Goal: Information Seeking & Learning: Learn about a topic

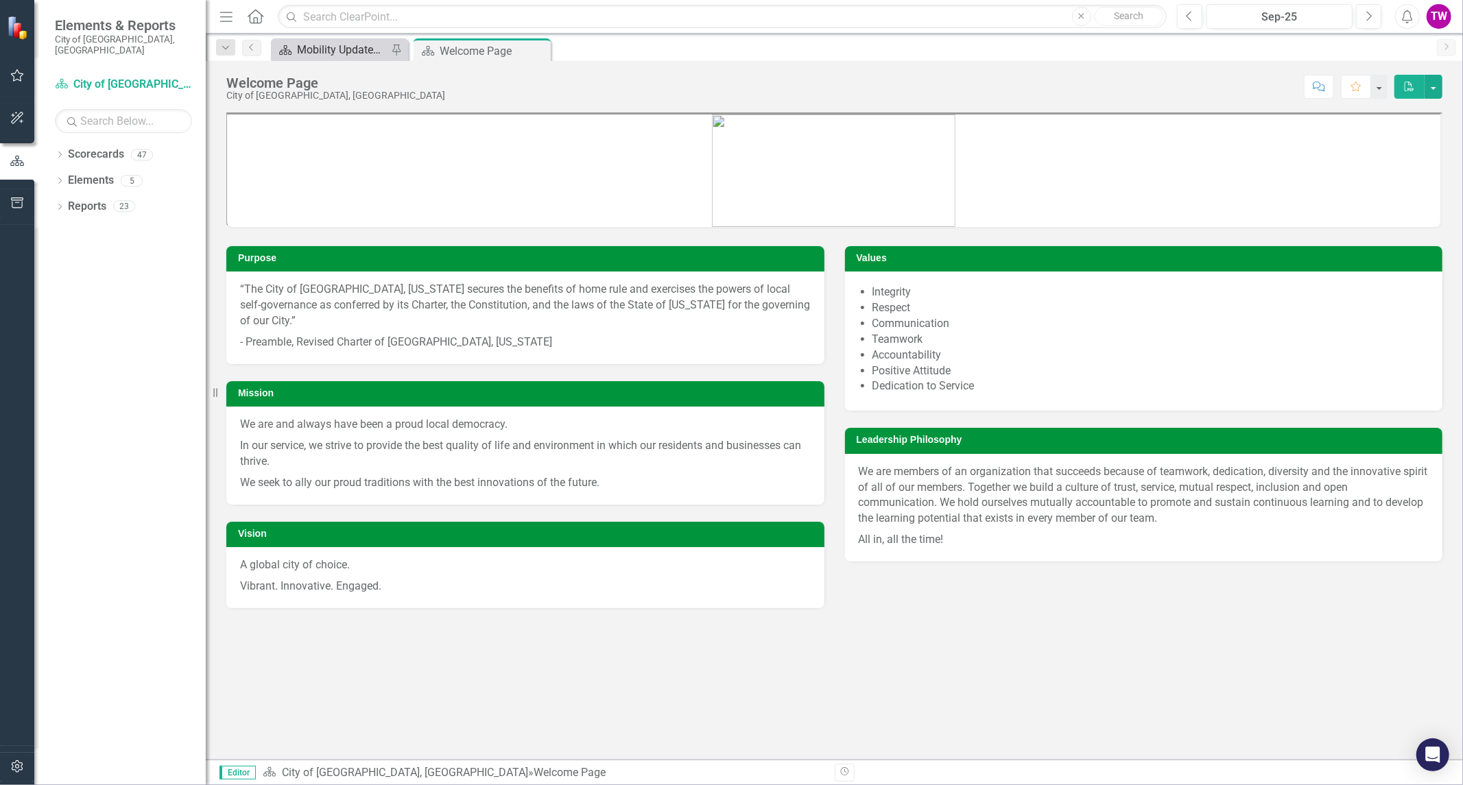
click at [364, 46] on div "Mobility Updates & News" at bounding box center [342, 49] width 91 height 17
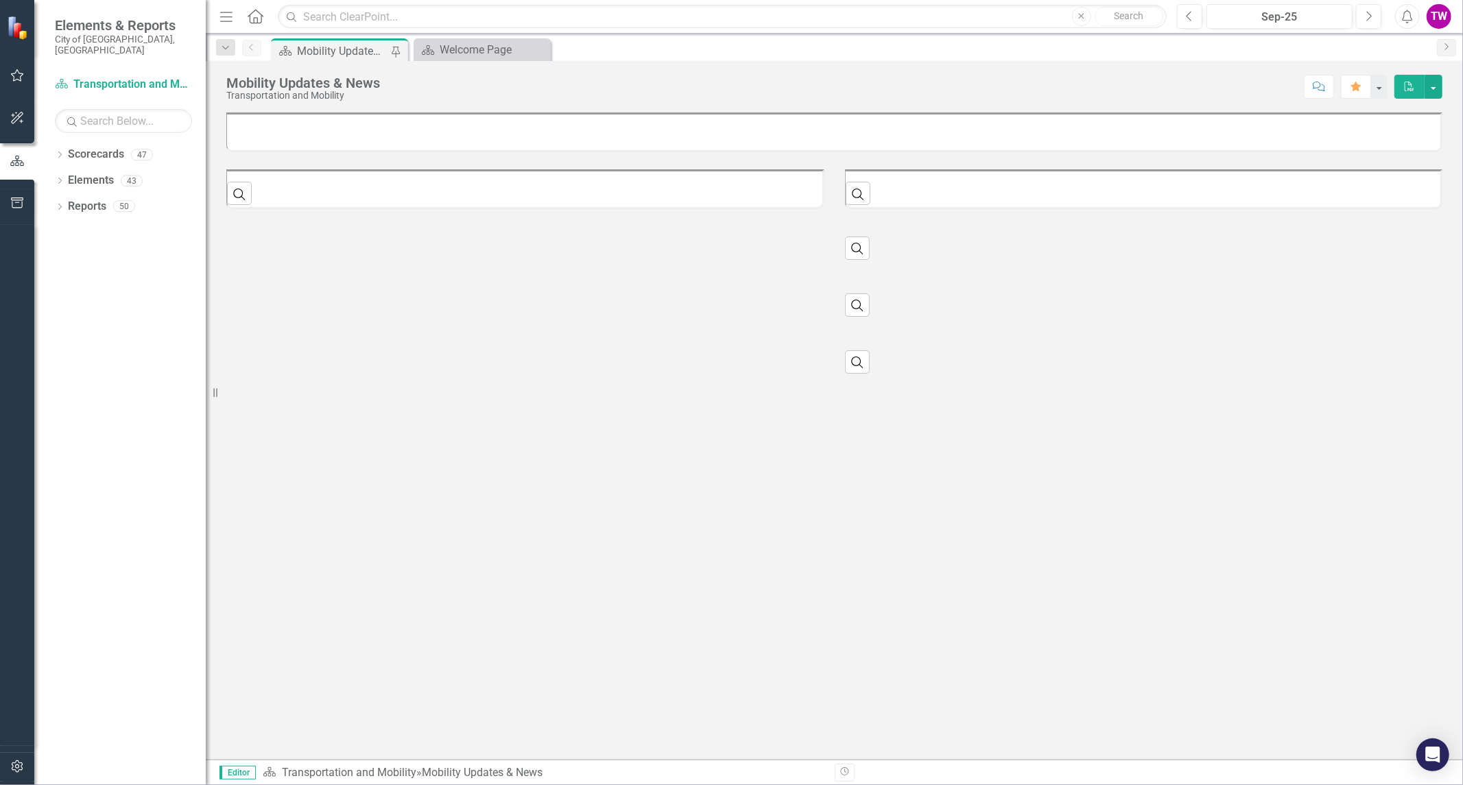
drag, startPoint x: 364, startPoint y: 46, endPoint x: 346, endPoint y: 357, distance: 311.2
click at [346, 357] on div "Search ‹ Previous › Next Search ‹ Previous › Next Search ‹ Previous › Next Sear…" at bounding box center [834, 266] width 1237 height 228
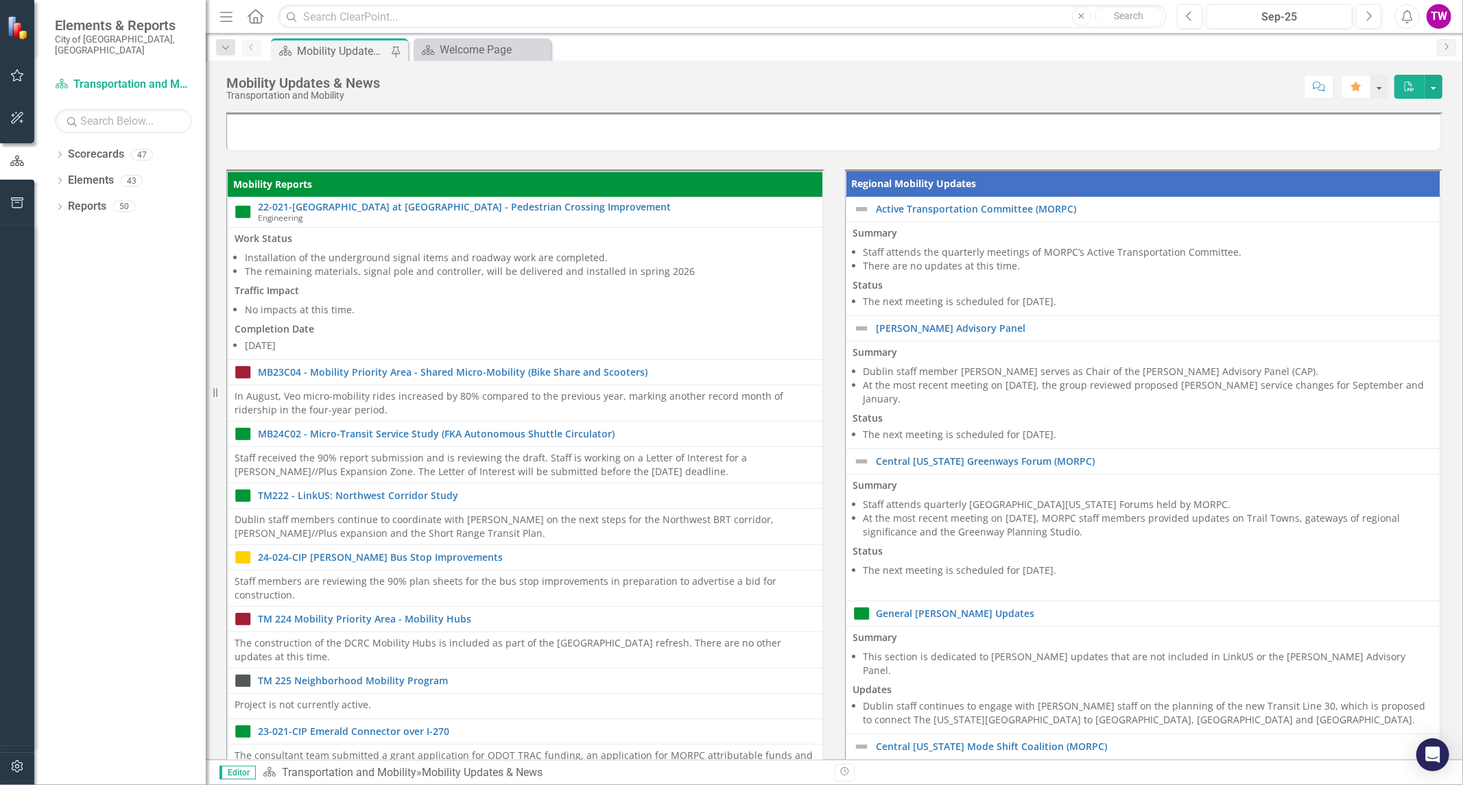
drag, startPoint x: 332, startPoint y: 51, endPoint x: 778, endPoint y: 91, distance: 447.6
click at [701, 91] on div "Score: N/A Sep-25 Completed Comment Favorite PDF" at bounding box center [915, 86] width 1056 height 23
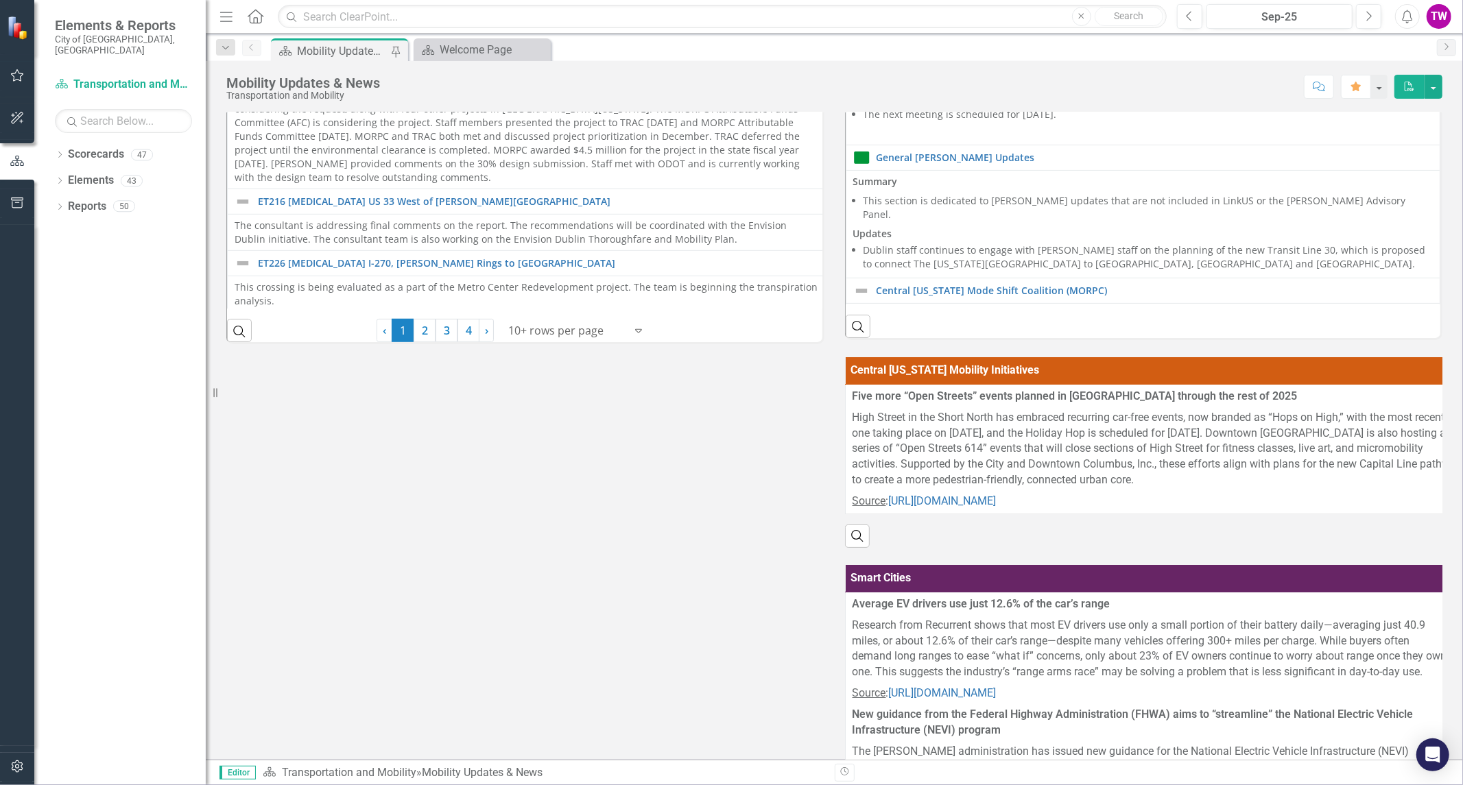
scroll to position [457, 0]
click at [423, 333] on link "2" at bounding box center [425, 329] width 22 height 23
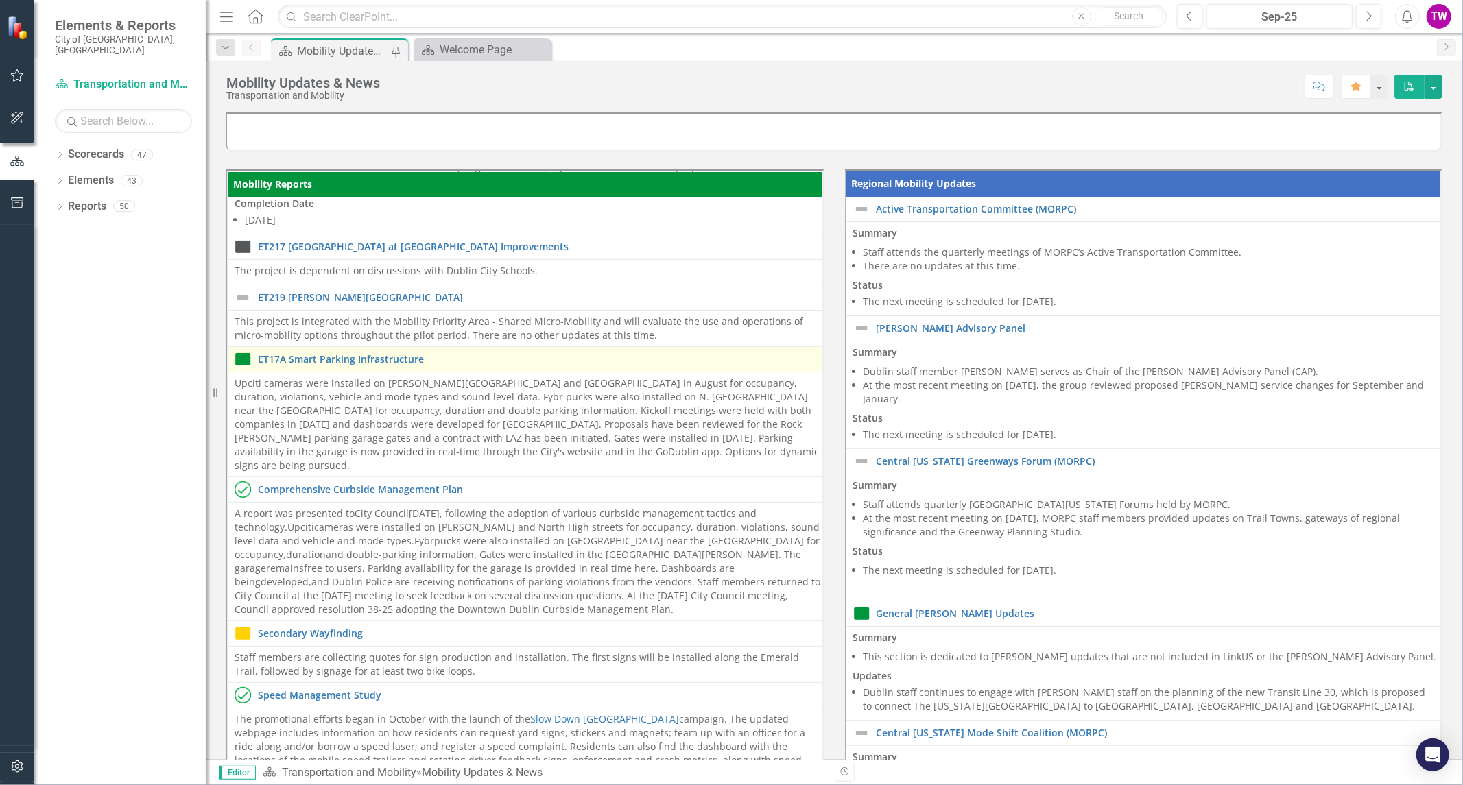
scroll to position [211, 0]
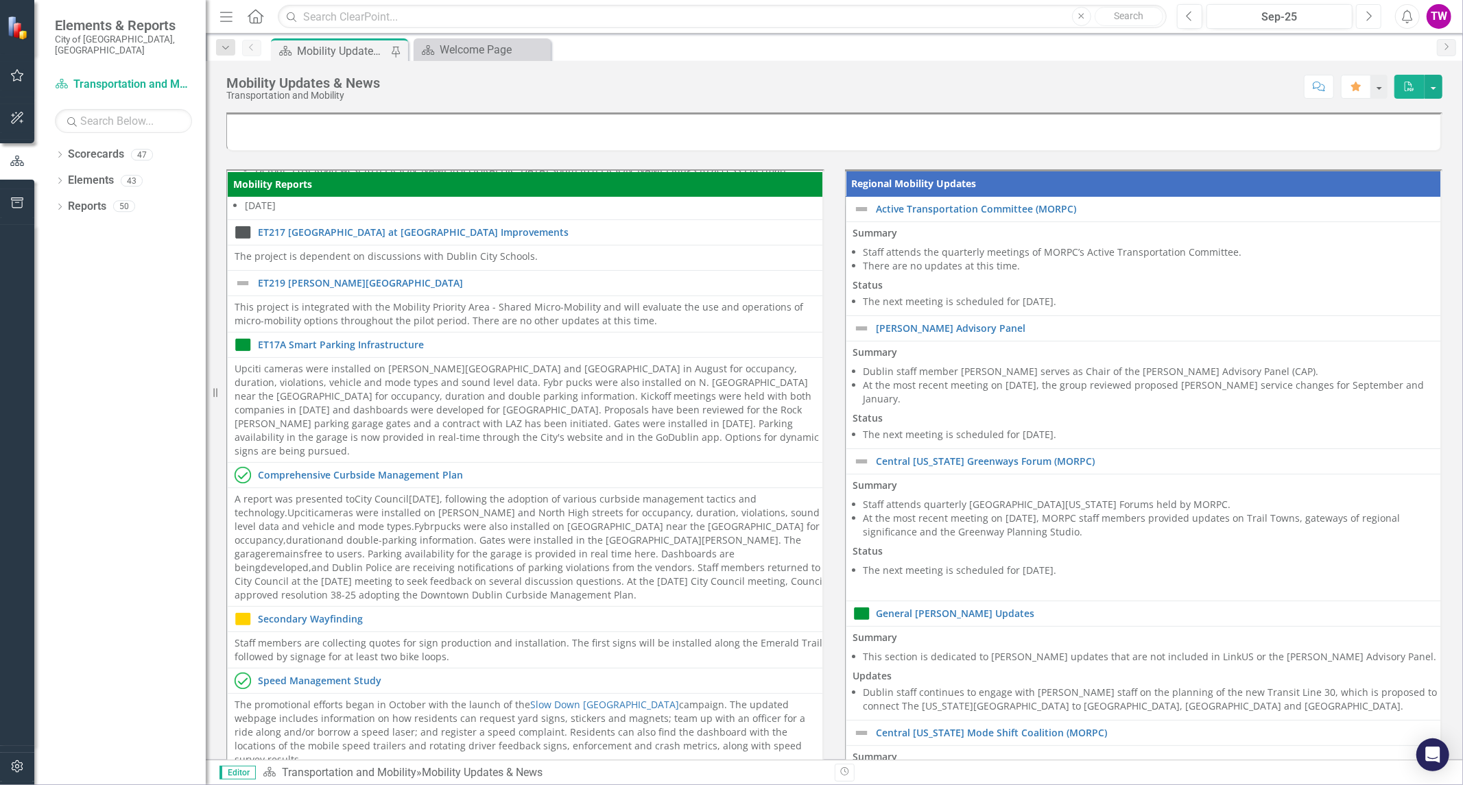
click at [701, 12] on icon "Next" at bounding box center [1369, 16] width 8 height 12
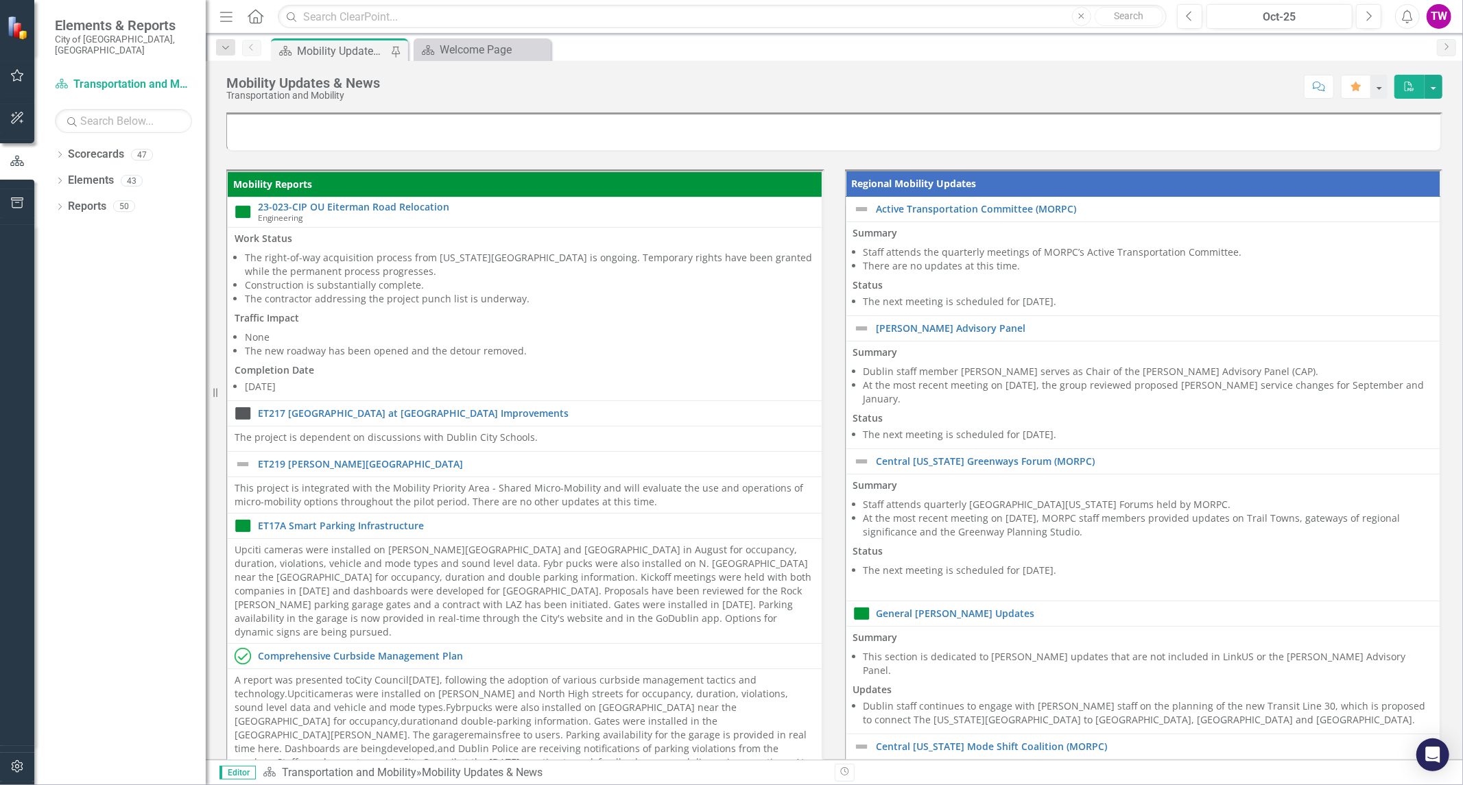
drag, startPoint x: 604, startPoint y: 296, endPoint x: 147, endPoint y: 366, distance: 461.4
click at [147, 366] on div "Dropdown Scorecards 47 Dropdown City of [GEOGRAPHIC_DATA], [GEOGRAPHIC_DATA] Ci…" at bounding box center [119, 464] width 171 height 642
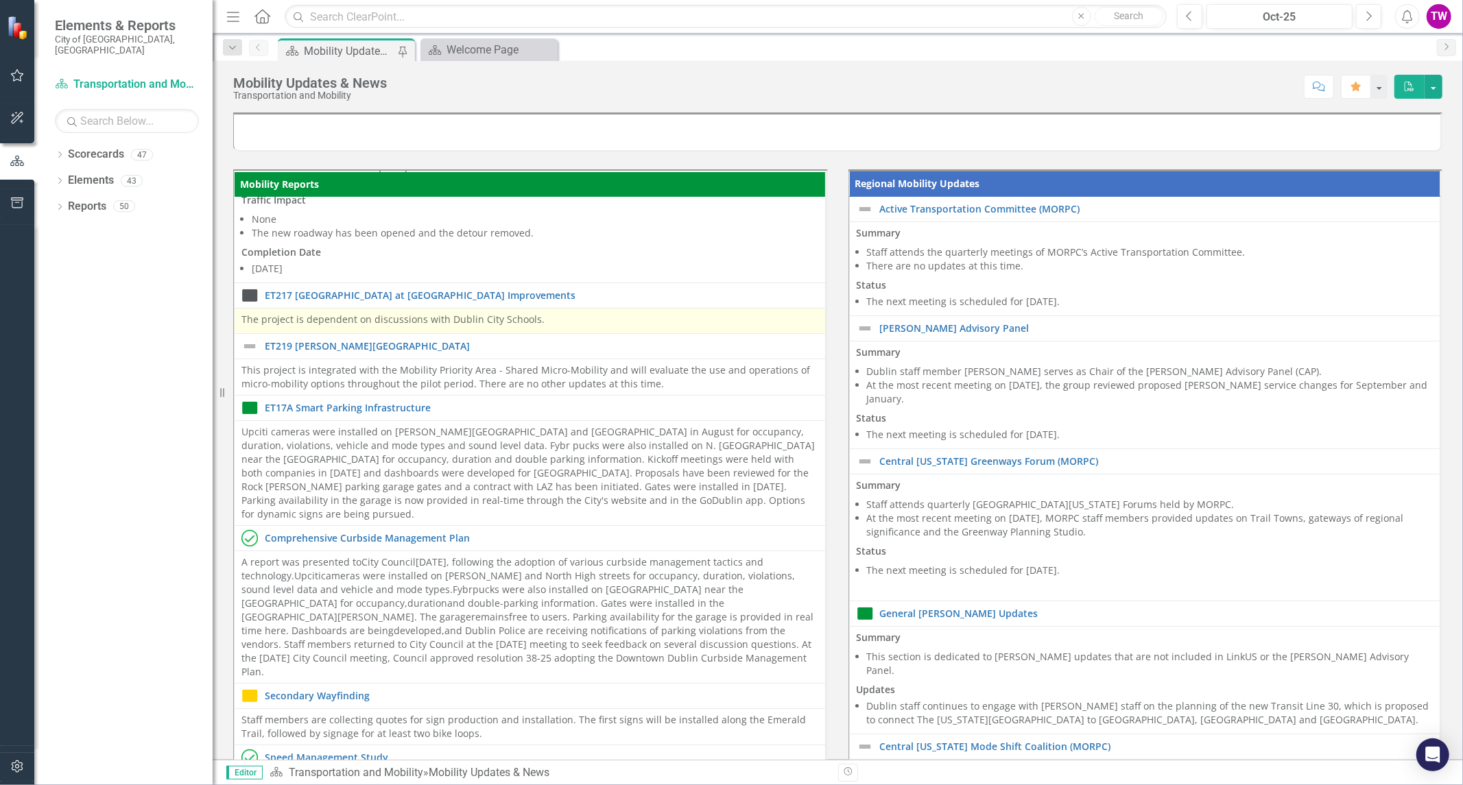
scroll to position [152, 0]
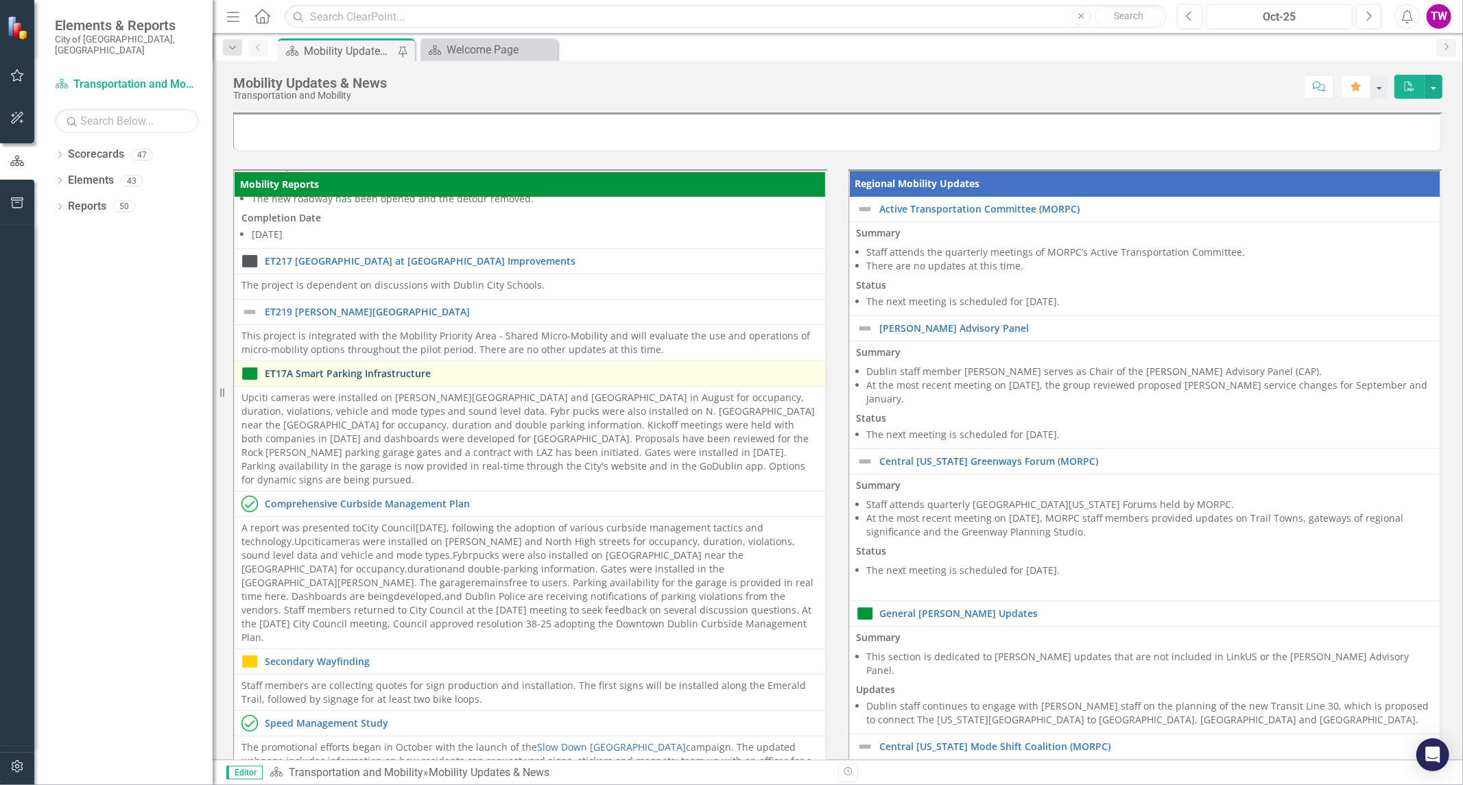
click at [395, 375] on link "ET17A Smart Parking Infrastructure" at bounding box center [542, 373] width 554 height 10
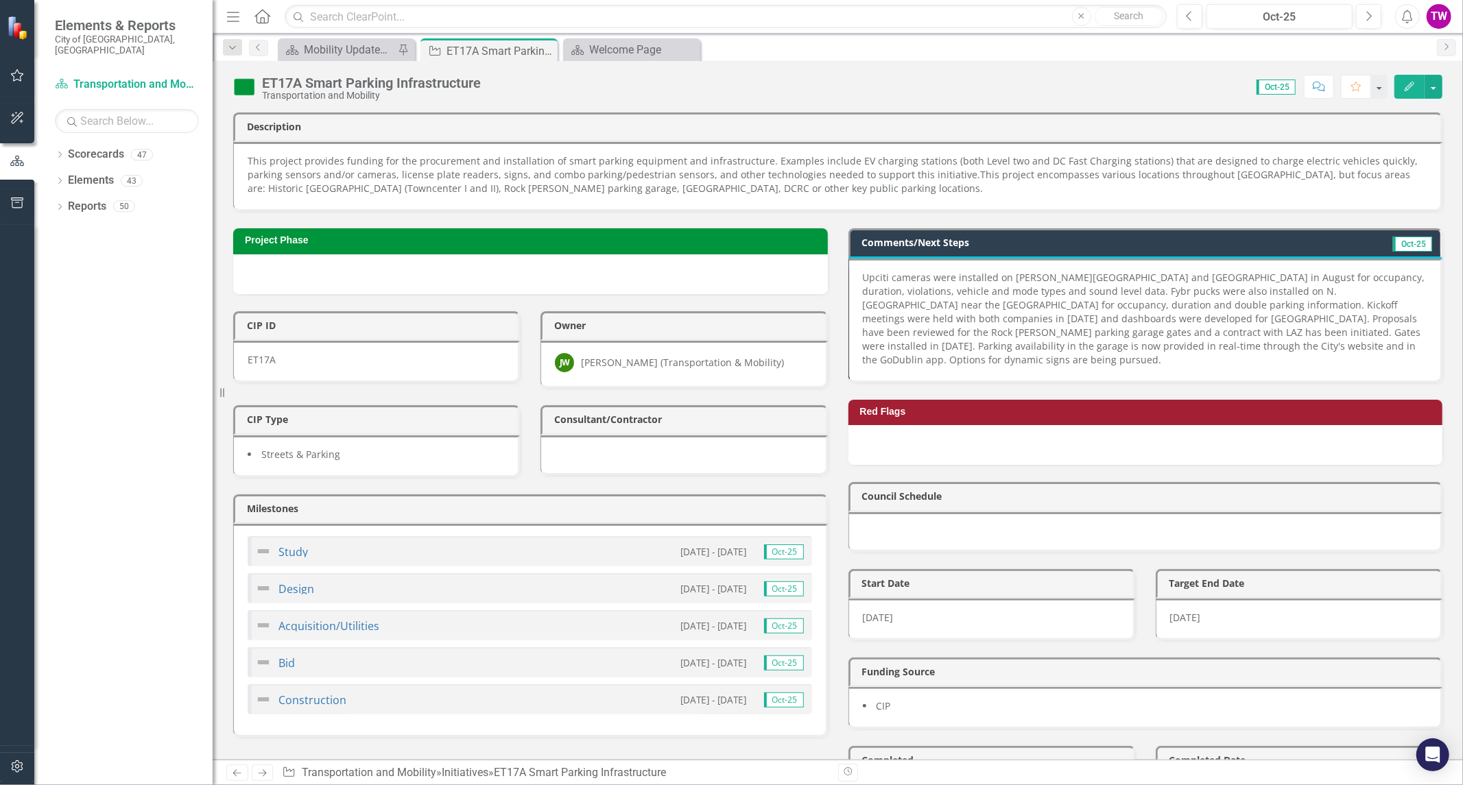
click at [701, 350] on p "Upciti cameras were installed on [PERSON_NAME][GEOGRAPHIC_DATA] and [GEOGRAPHIC…" at bounding box center [1145, 319] width 565 height 96
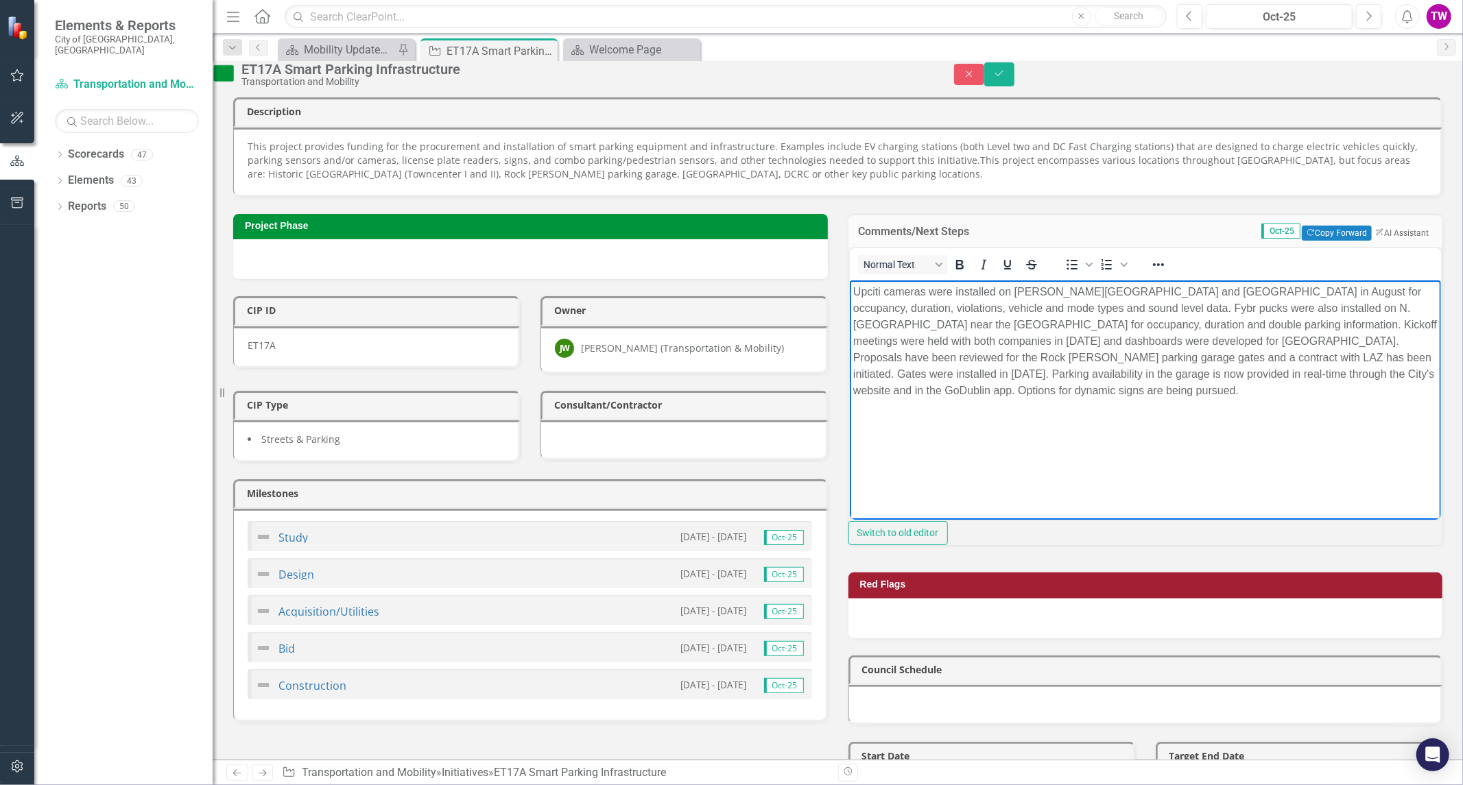
click at [701, 396] on p "Upciti cameras were installed on [PERSON_NAME][GEOGRAPHIC_DATA] and [GEOGRAPHIC…" at bounding box center [1145, 341] width 585 height 115
